Goal: Find specific page/section: Find specific page/section

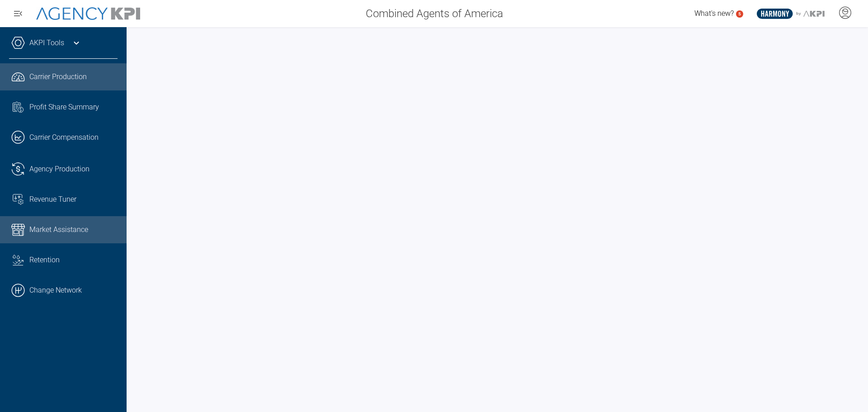
click at [71, 223] on link "Market Assistance" at bounding box center [63, 229] width 127 height 27
click at [55, 80] on span "Carrier Production" at bounding box center [57, 76] width 57 height 11
